Goal: Information Seeking & Learning: Learn about a topic

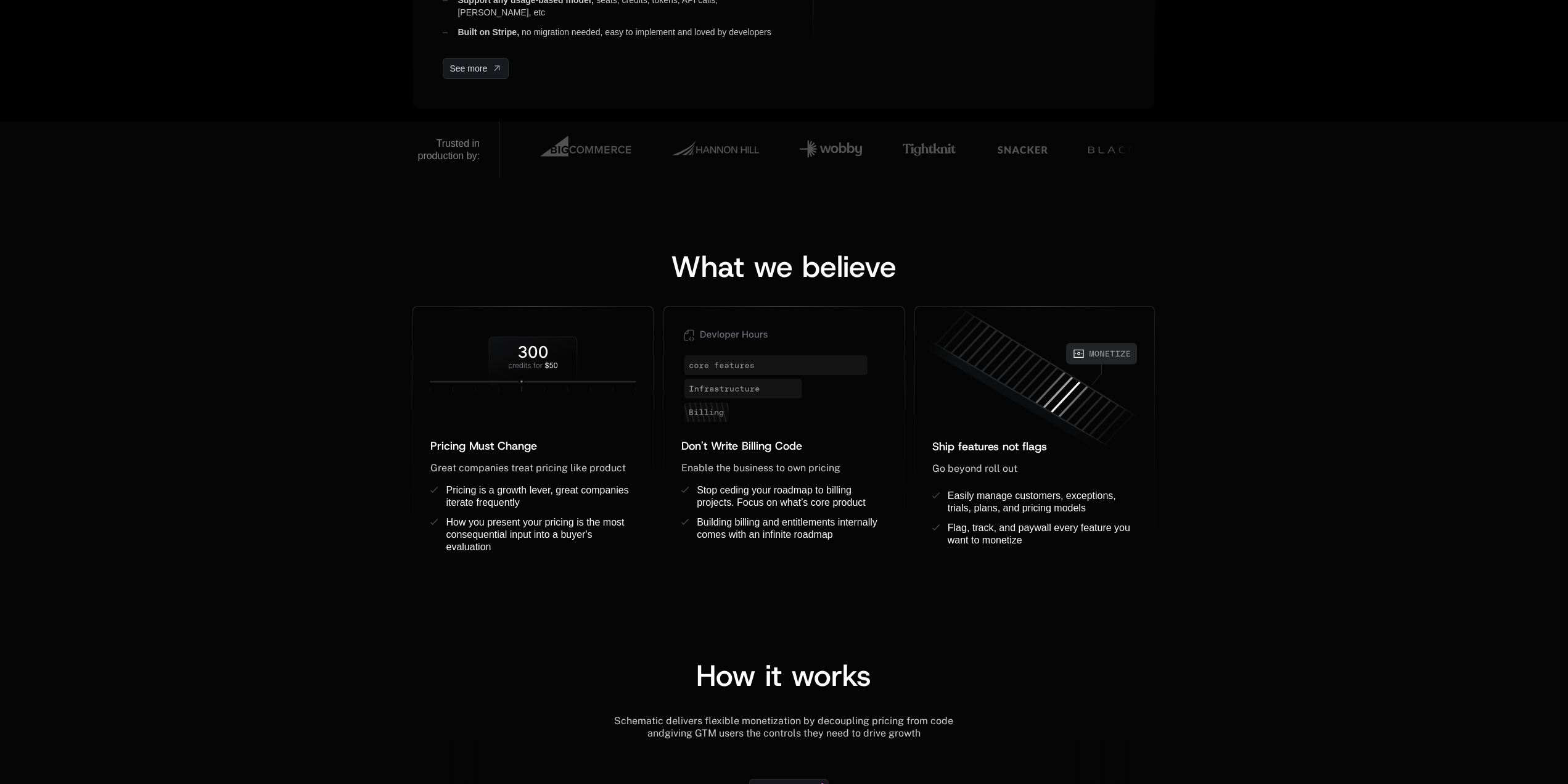
scroll to position [802, 0]
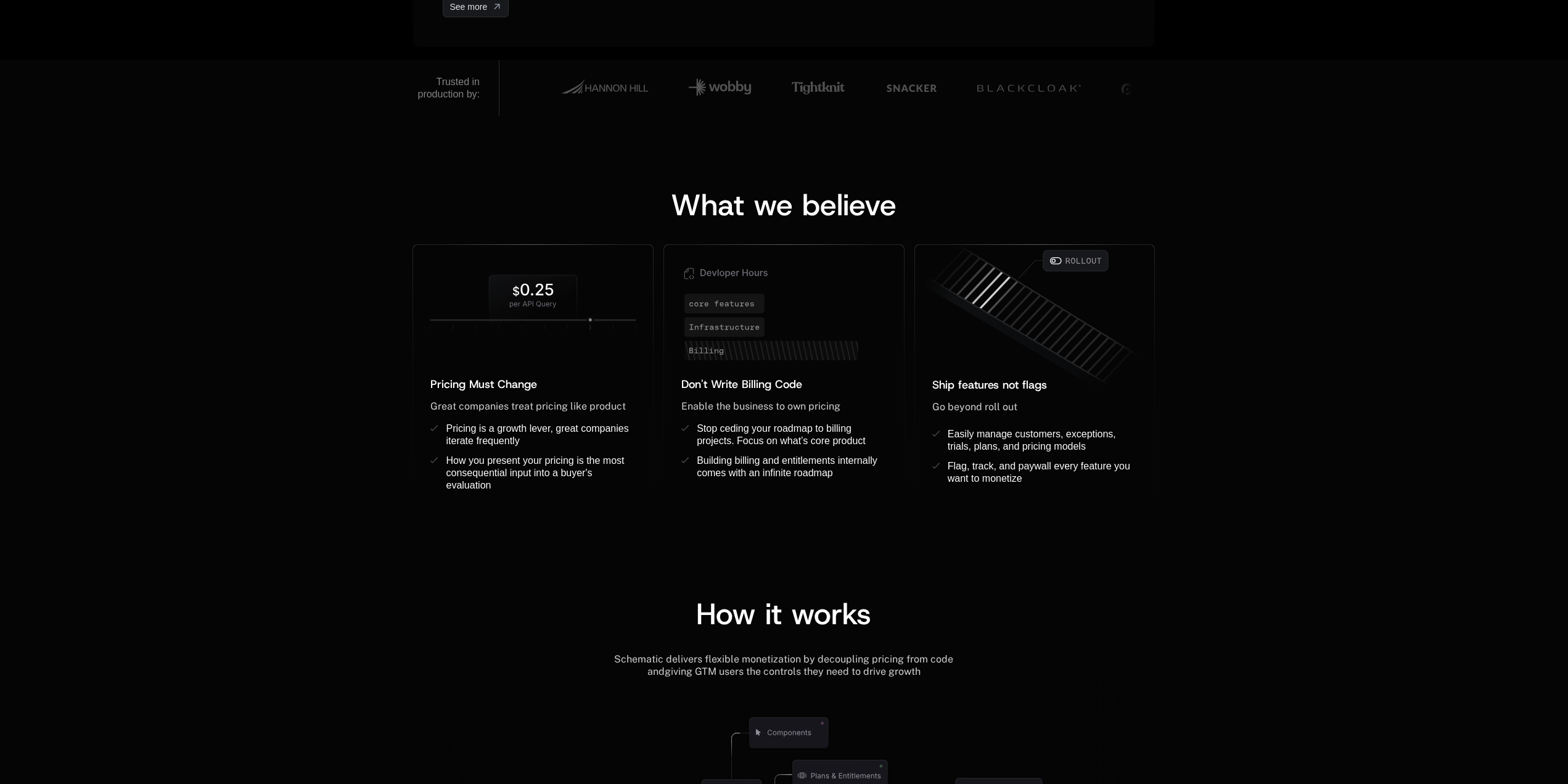
click at [243, 226] on div "What we believe Pricing Must Change ﻿ ﻿ Great companies treat pricing like prod…" at bounding box center [784, 332] width 1568 height 433
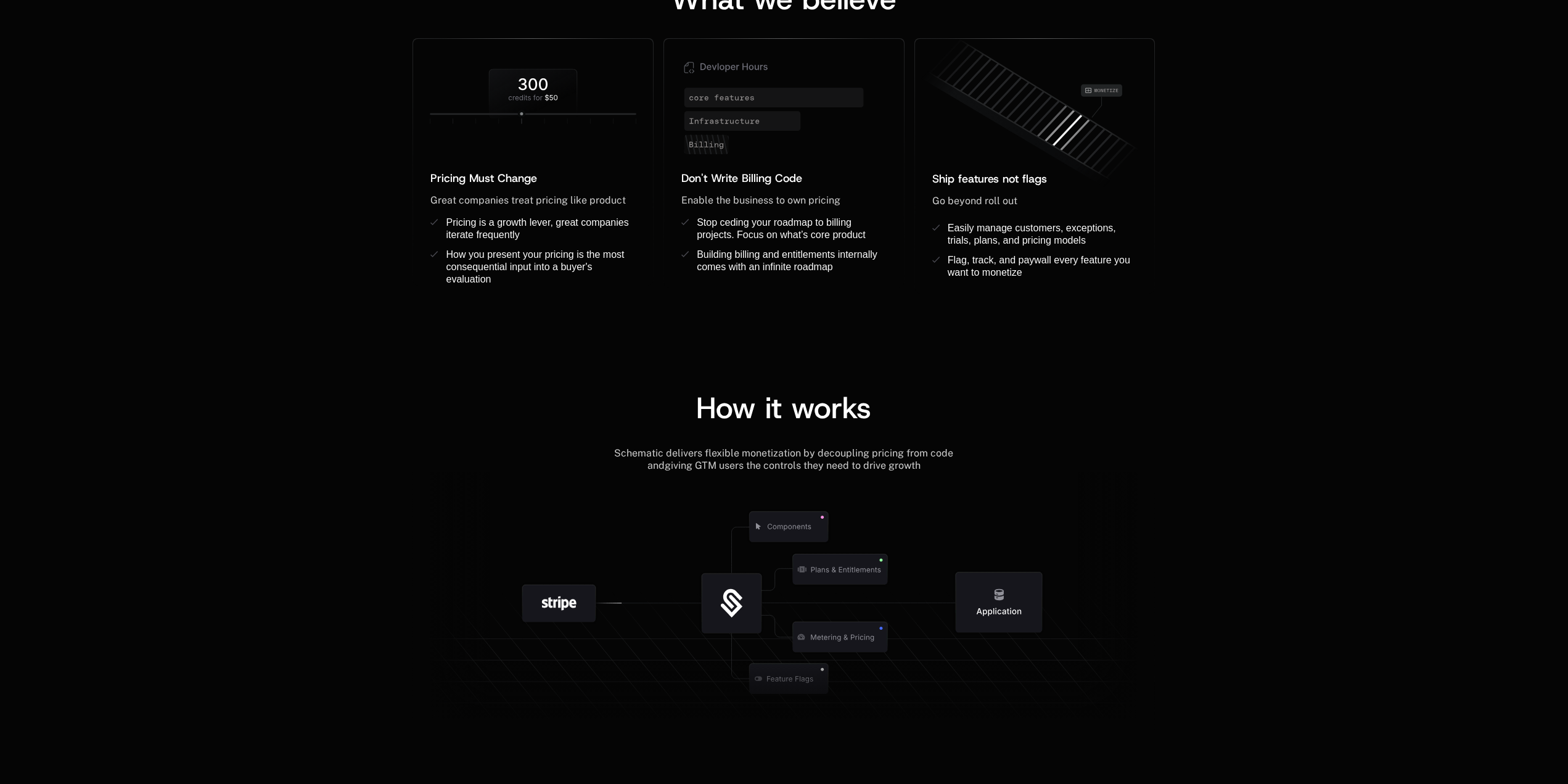
scroll to position [1172, 0]
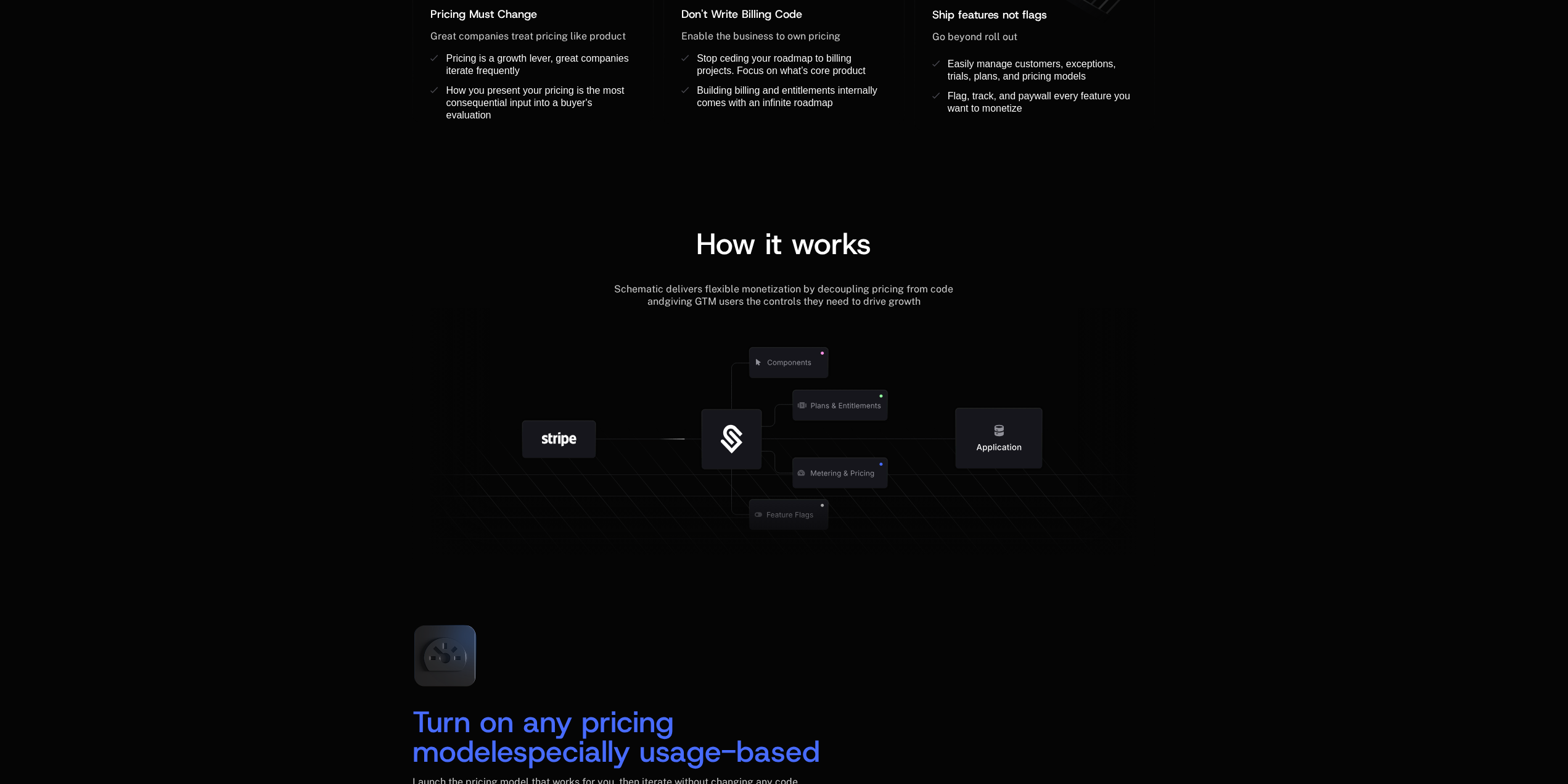
click at [1222, 388] on div "How it works Schematic delivers flexible monetization by decoupling pricing fro…" at bounding box center [784, 372] width 1568 height 386
click at [1235, 395] on div "How it works Schematic delivers flexible monetization by decoupling pricing fro…" at bounding box center [784, 372] width 1568 height 386
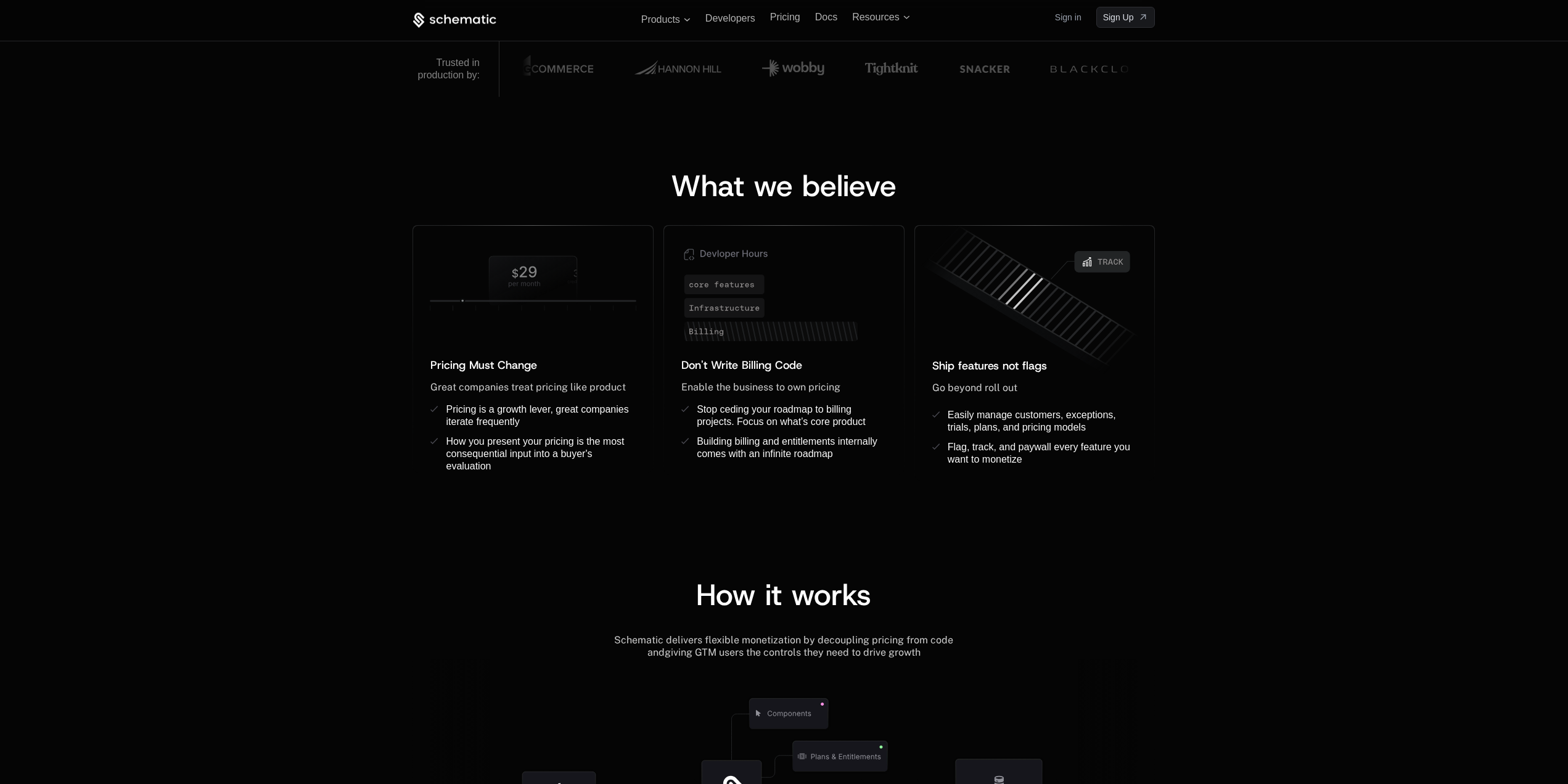
scroll to position [802, 0]
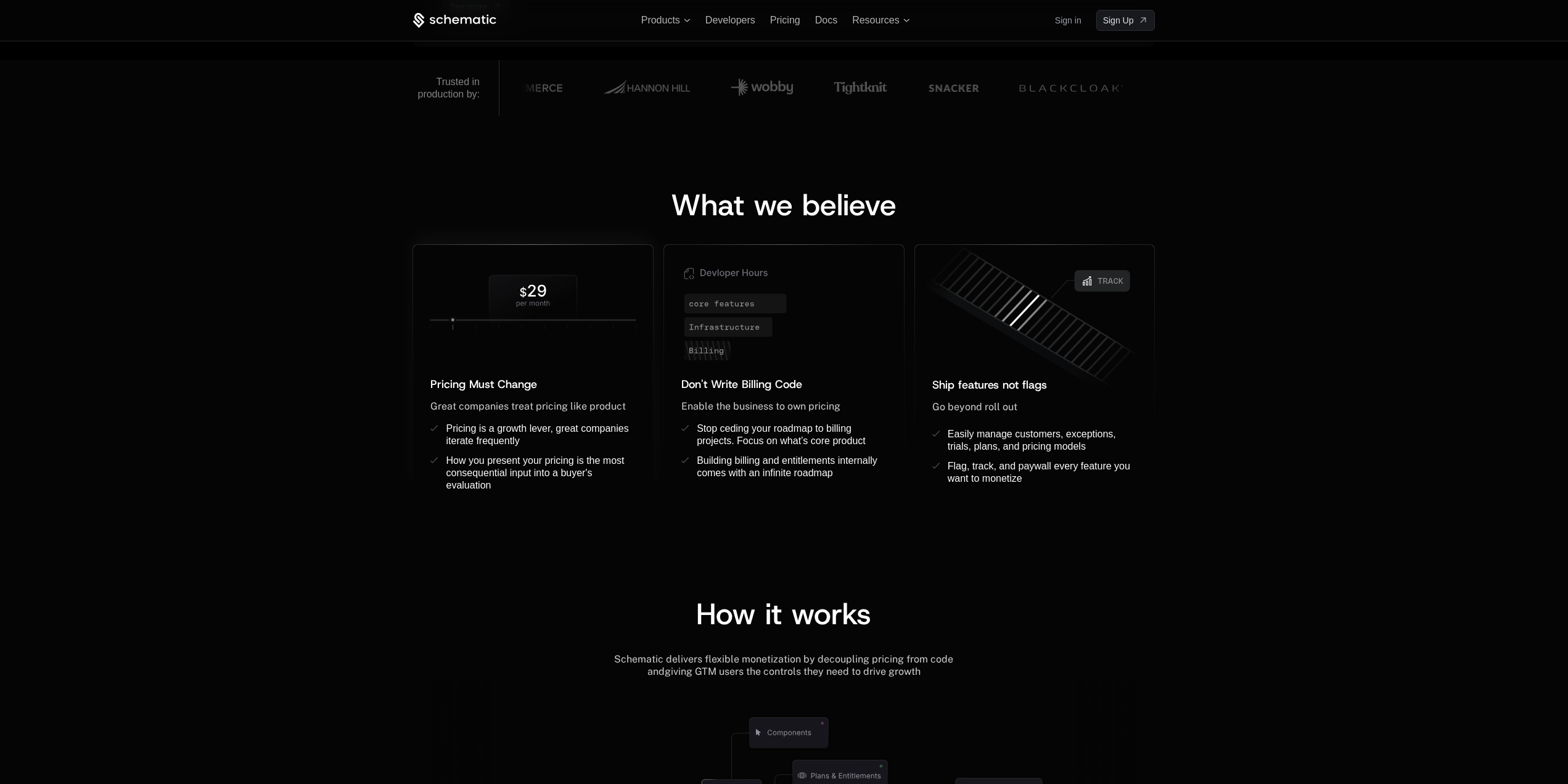
click at [528, 314] on icon at bounding box center [533, 300] width 88 height 49
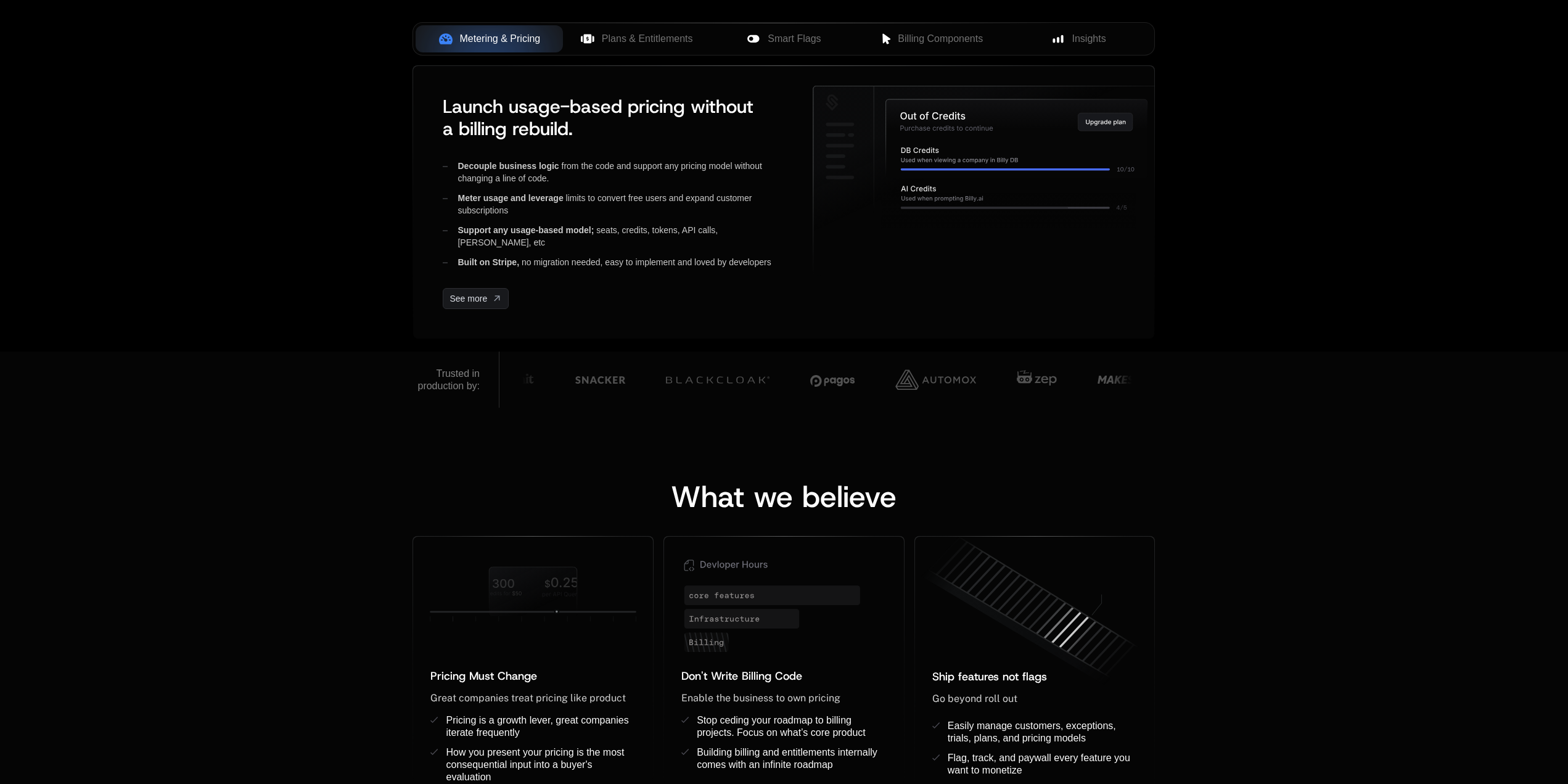
scroll to position [493, 0]
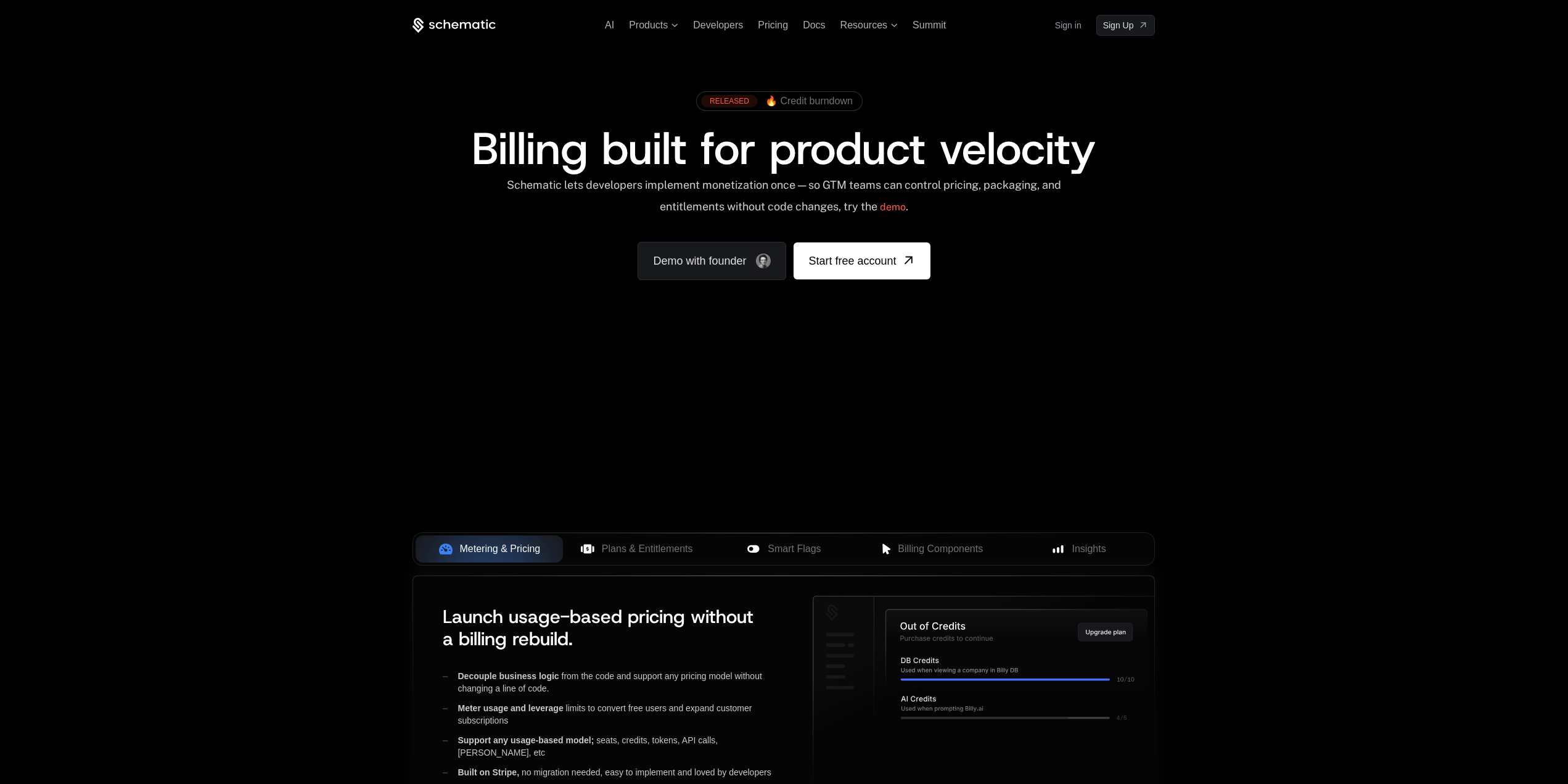
scroll to position [493, 0]
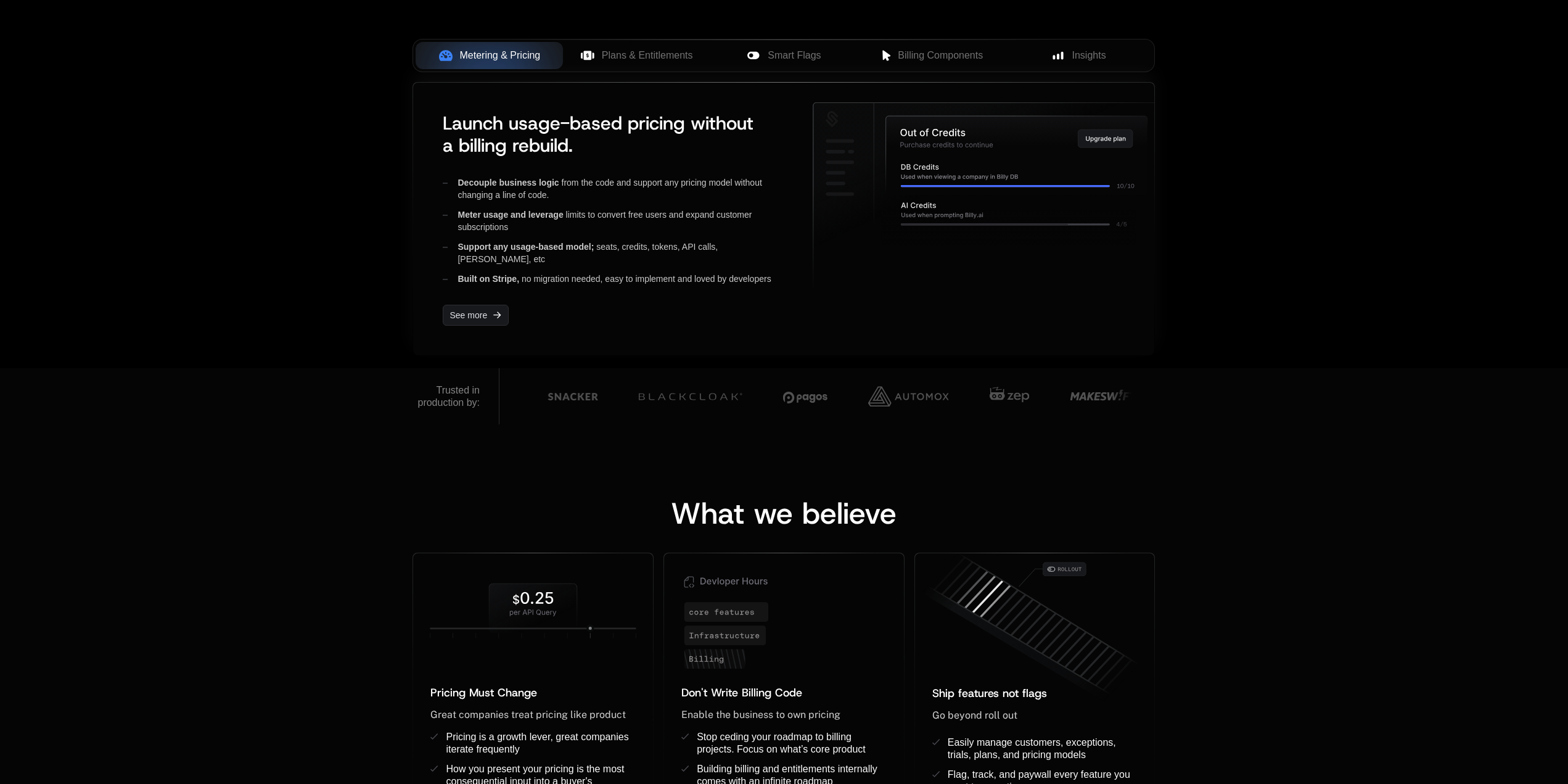
click at [954, 250] on icon at bounding box center [988, 198] width 349 height 190
drag, startPoint x: 1237, startPoint y: 581, endPoint x: 1056, endPoint y: 623, distance: 185.8
click at [1237, 581] on div "What we believe Pricing Must Change ﻿ ﻿ Great companies treat pricing like prod…" at bounding box center [784, 641] width 1568 height 433
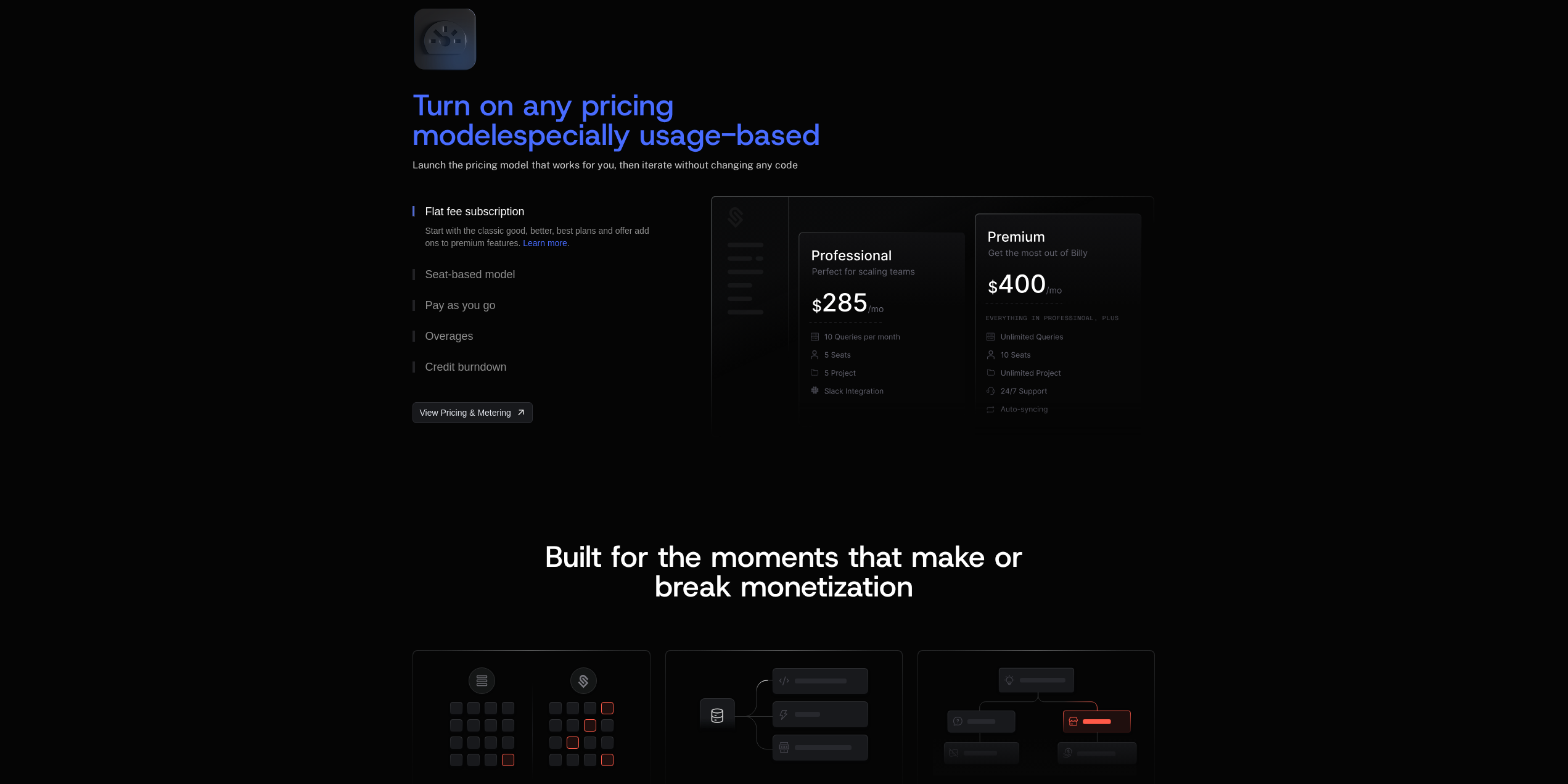
scroll to position [1728, 0]
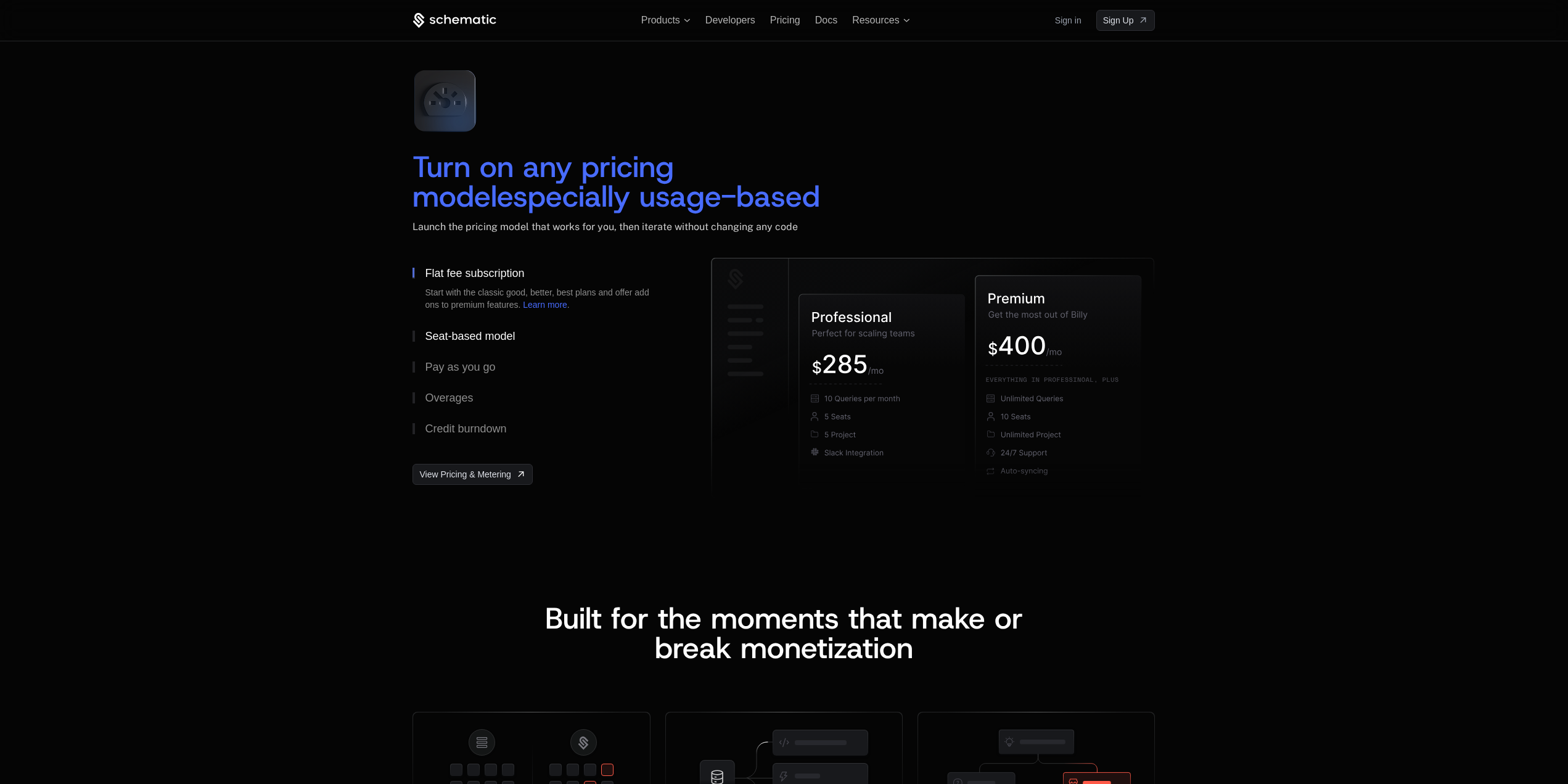
click at [485, 336] on div "Seat-based model" at bounding box center [470, 336] width 90 height 11
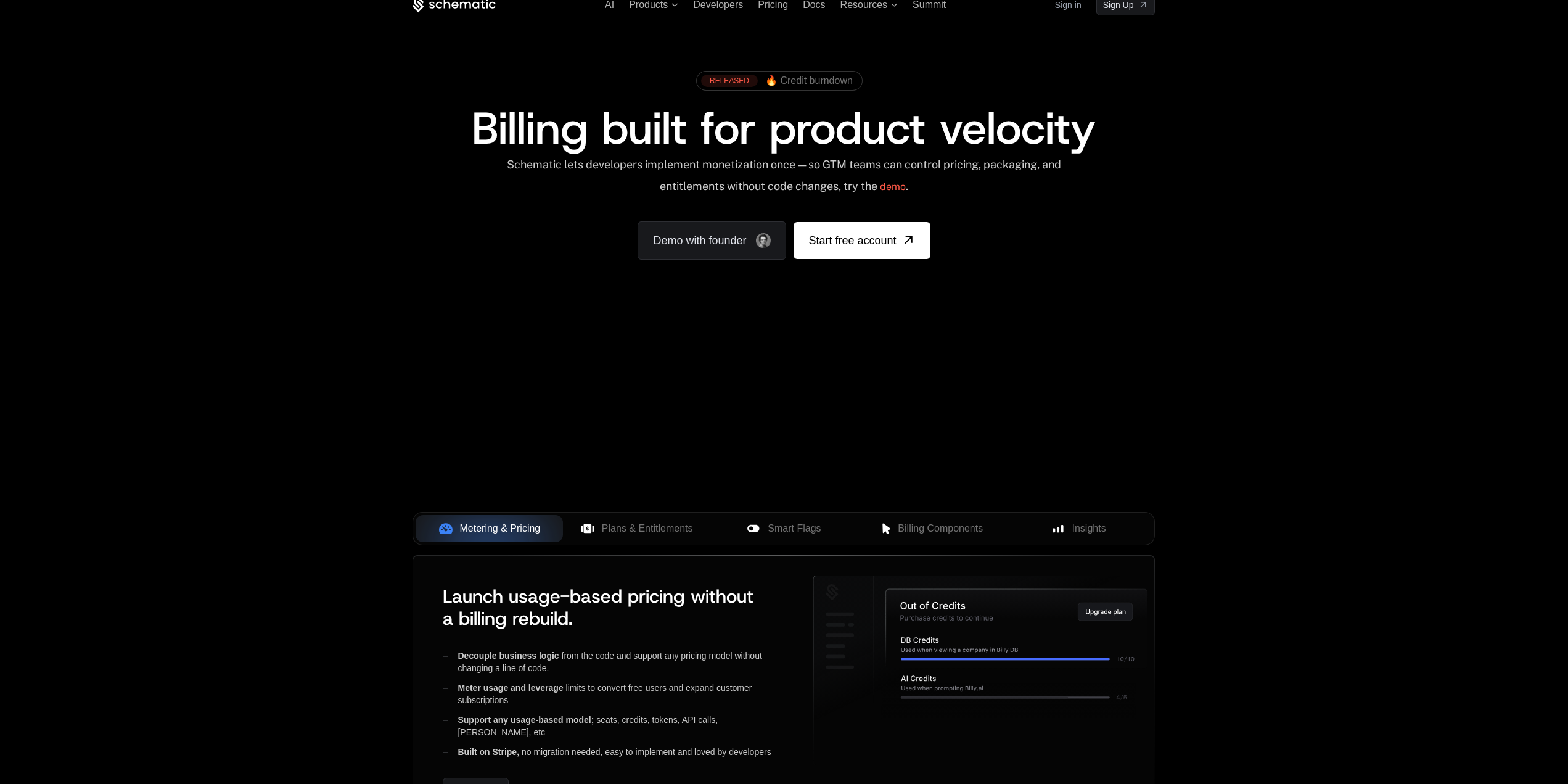
scroll to position [0, 0]
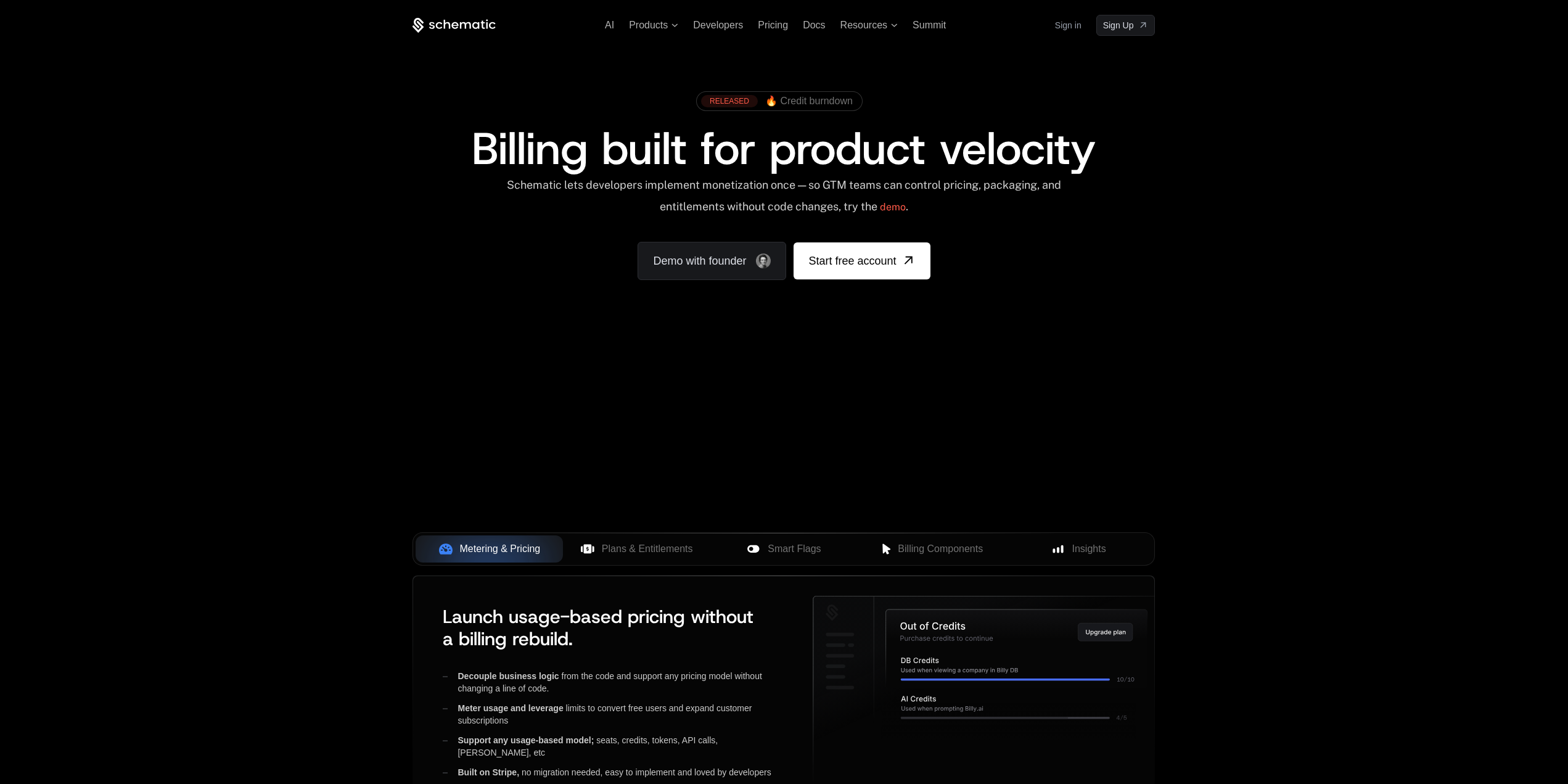
click at [629, 388] on div "Your browser does not support the video tag." at bounding box center [784, 363] width 802 height 519
